Goal: Book appointment/travel/reservation

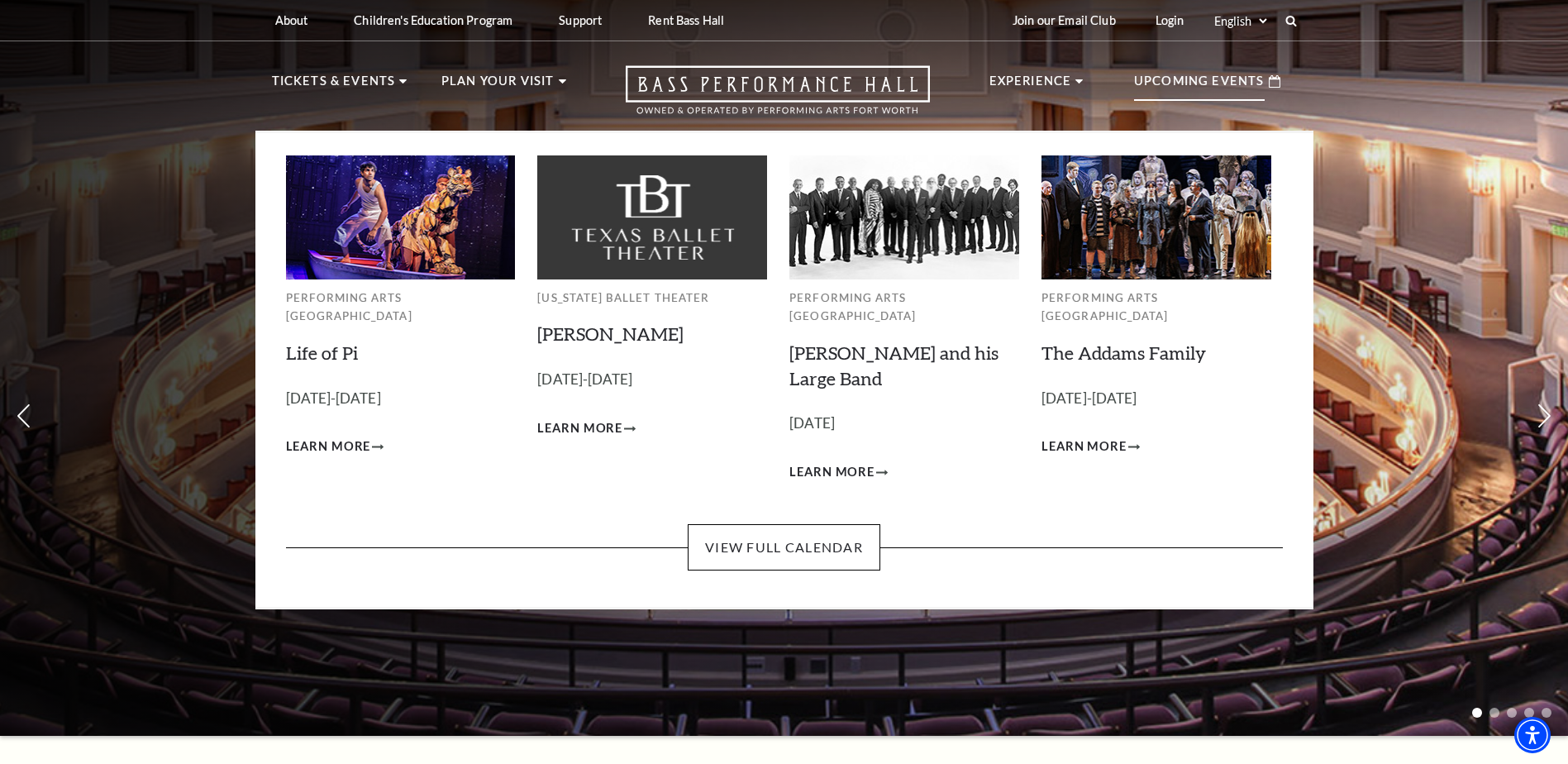
click at [1217, 85] on p "Upcoming Events" at bounding box center [1199, 86] width 131 height 29
click at [809, 526] on link "View Full Calendar" at bounding box center [783, 547] width 192 height 46
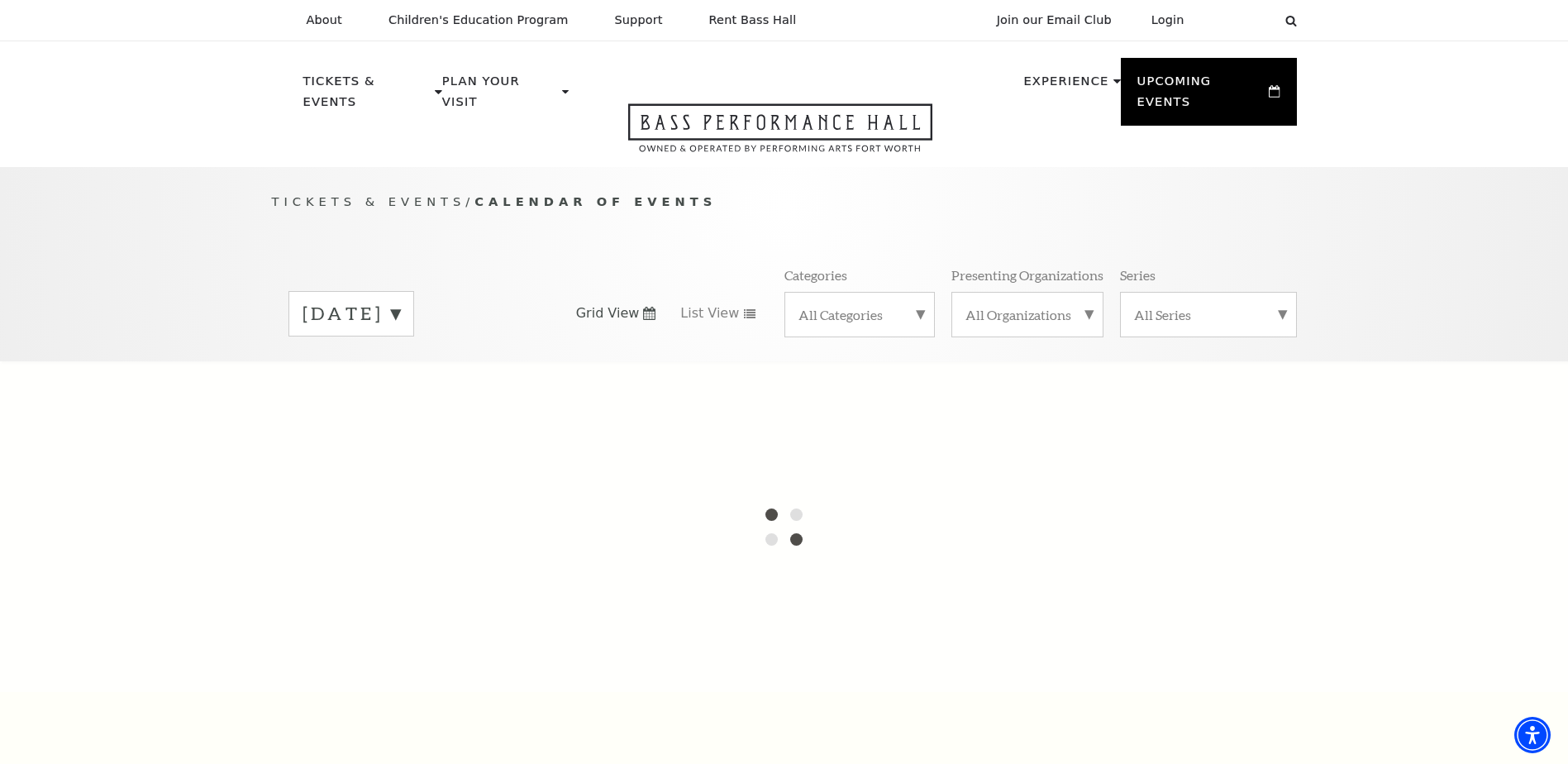
click at [400, 301] on label "September 2025" at bounding box center [352, 314] width 98 height 26
click at [376, 498] on div at bounding box center [784, 526] width 1568 height 330
click at [375, 510] on div at bounding box center [784, 526] width 1568 height 330
